Goal: Task Accomplishment & Management: Manage account settings

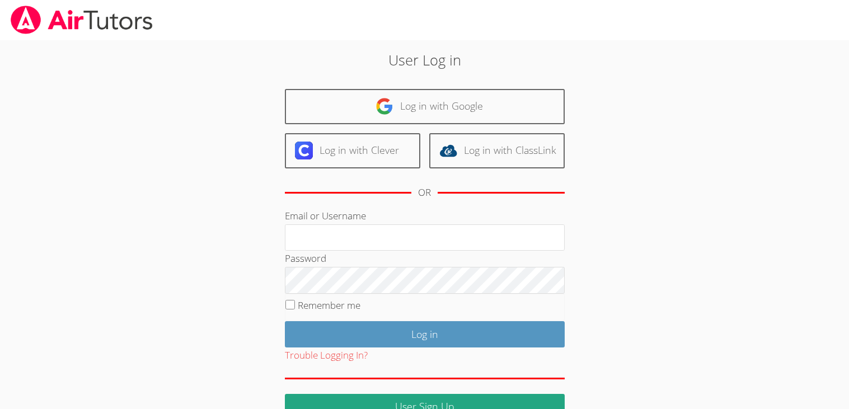
click at [392, 229] on input "Email or Username" at bounding box center [425, 238] width 280 height 27
